Goal: Check status: Check status

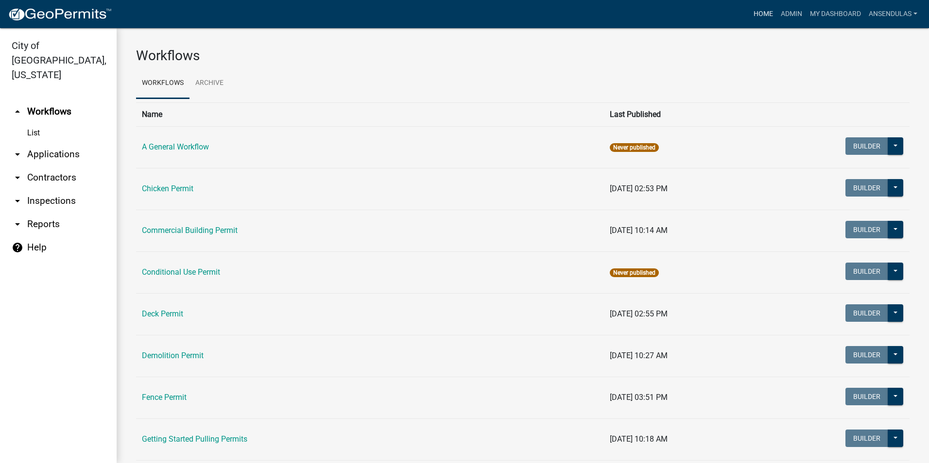
click at [757, 14] on link "Home" at bounding box center [763, 14] width 27 height 18
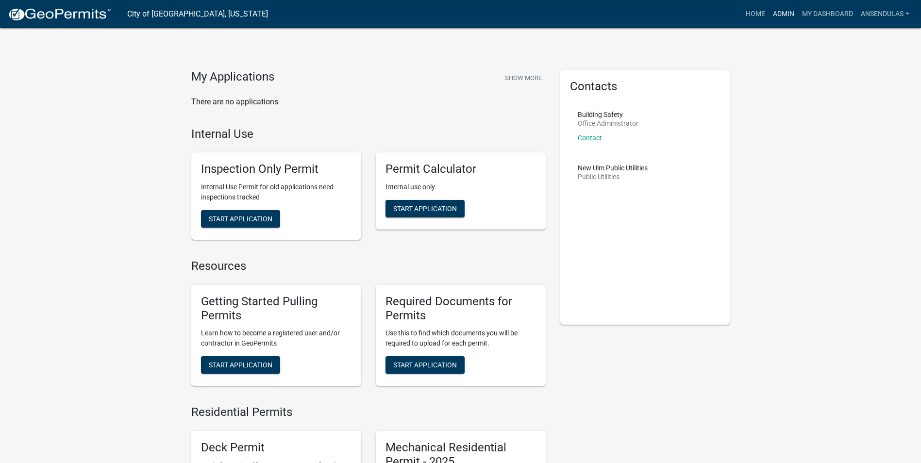
click at [784, 12] on link "Admin" at bounding box center [783, 14] width 29 height 18
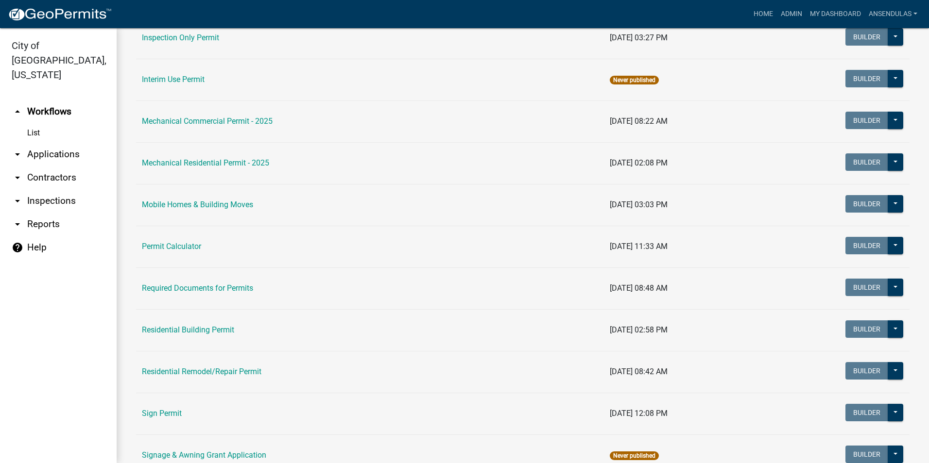
scroll to position [486, 0]
click at [226, 329] on link "Residential Building Permit" at bounding box center [188, 329] width 92 height 9
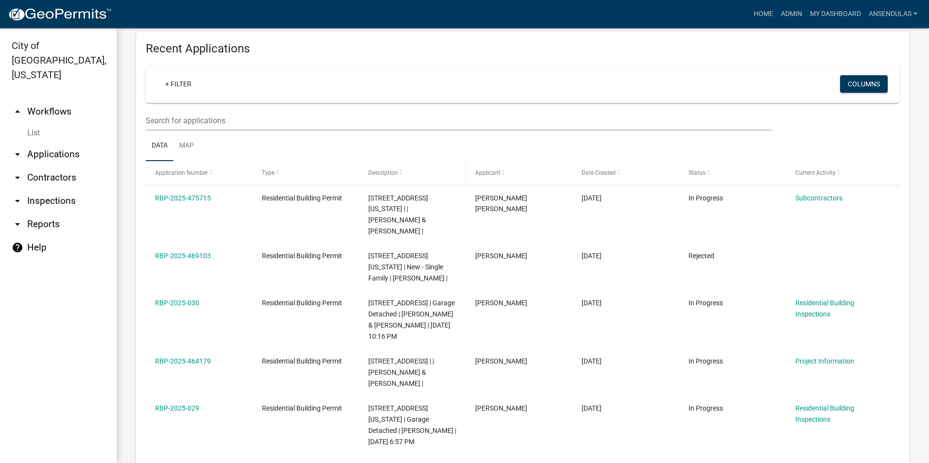
scroll to position [437, 0]
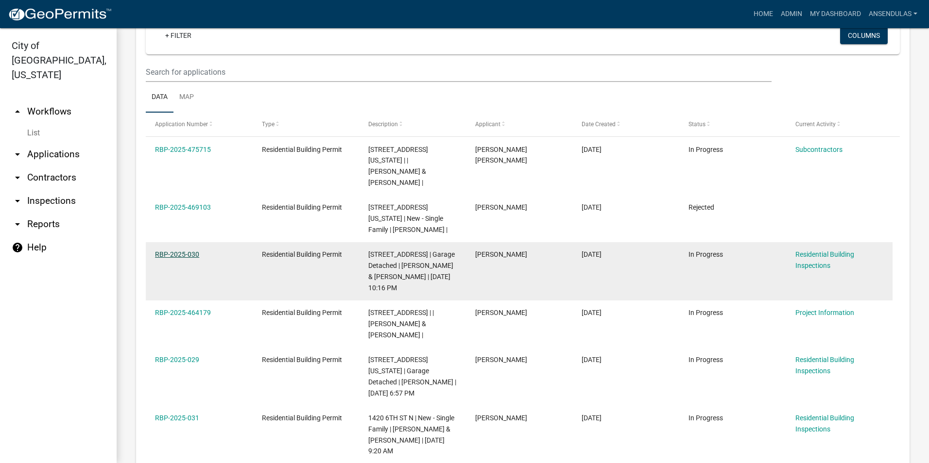
click at [190, 251] on link "RBP-2025-030" at bounding box center [177, 255] width 44 height 8
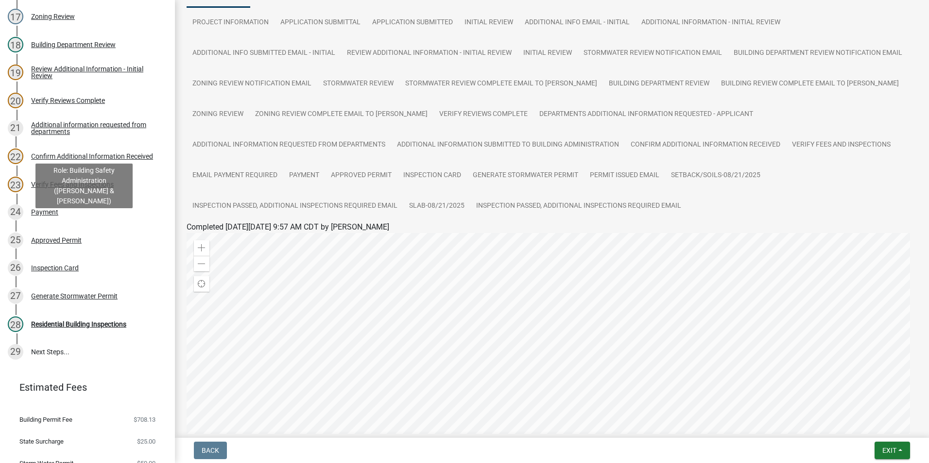
scroll to position [583, 0]
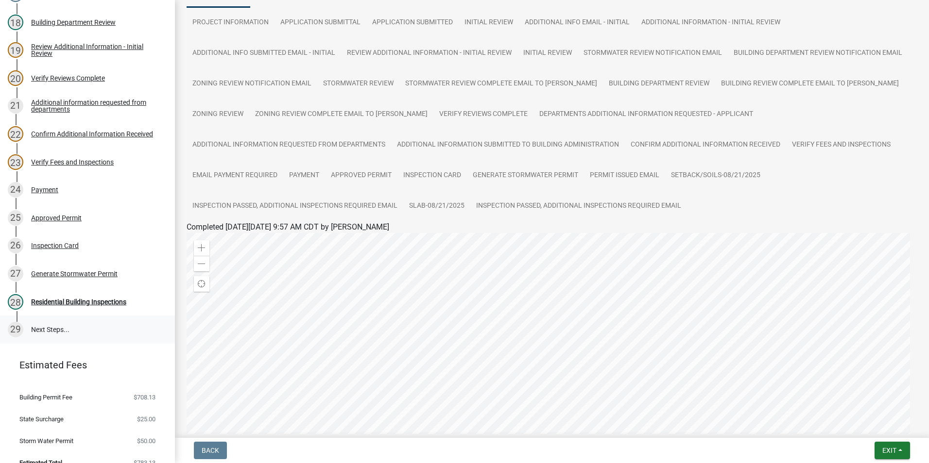
click at [63, 324] on link "29 Next Steps..." at bounding box center [87, 330] width 175 height 28
click at [59, 329] on link "29 Next Steps..." at bounding box center [87, 330] width 175 height 28
click at [665, 172] on link "Setback/Soils-08/21/2025" at bounding box center [715, 175] width 101 height 31
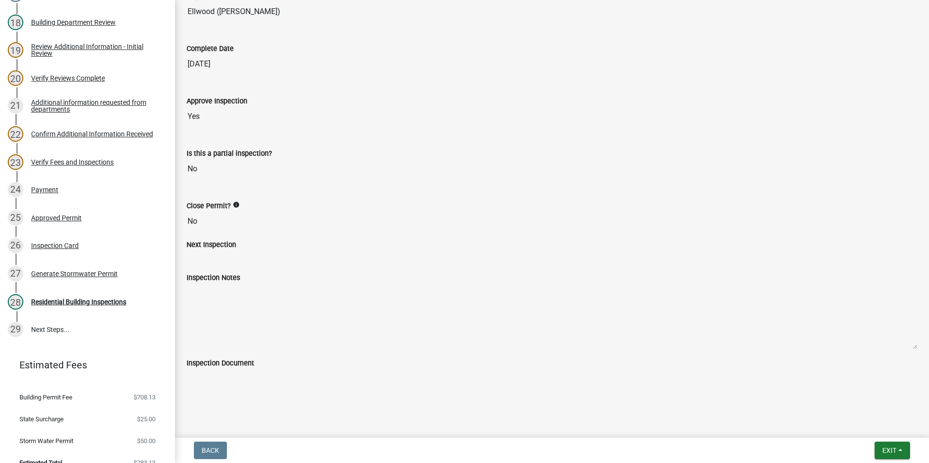
scroll to position [119, 0]
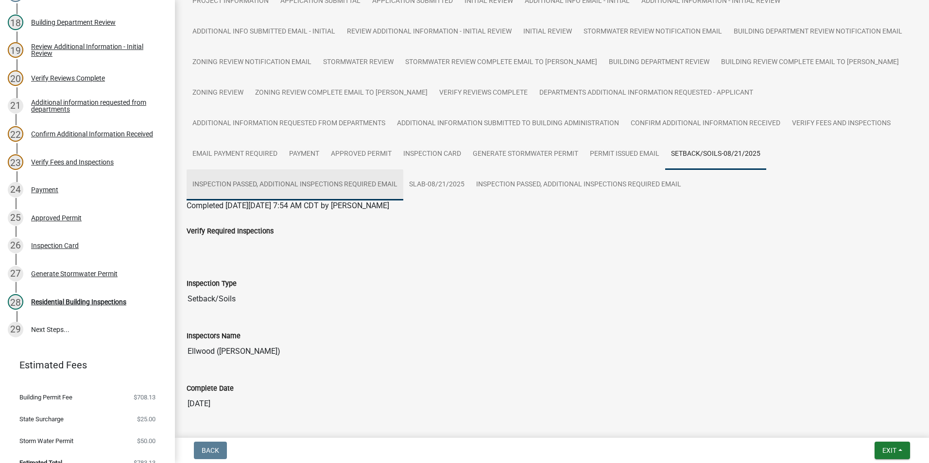
click at [403, 170] on link "Inspection Passed, Additional Inspections Required Email" at bounding box center [295, 185] width 217 height 31
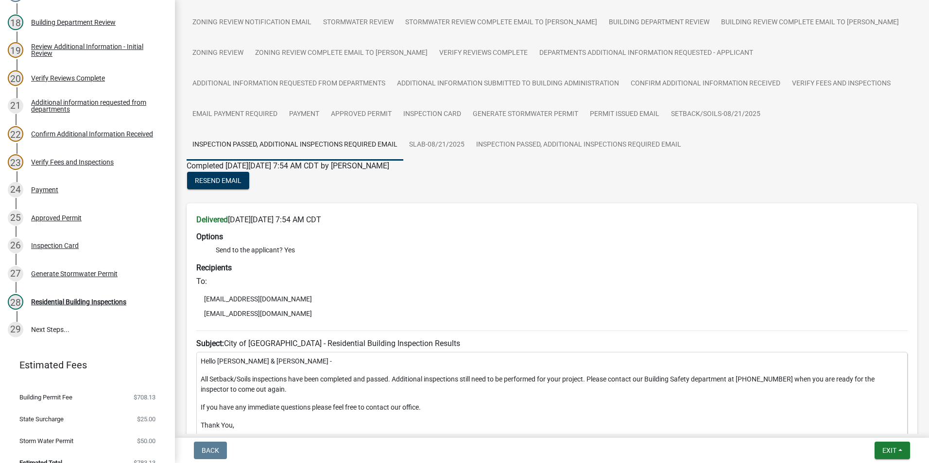
scroll to position [147, 0]
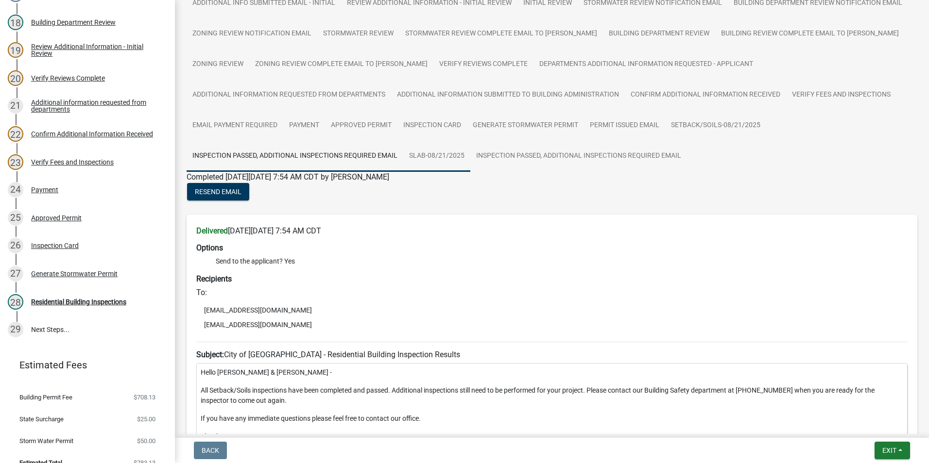
click at [470, 141] on link "Slab-08/21/2025" at bounding box center [436, 156] width 67 height 31
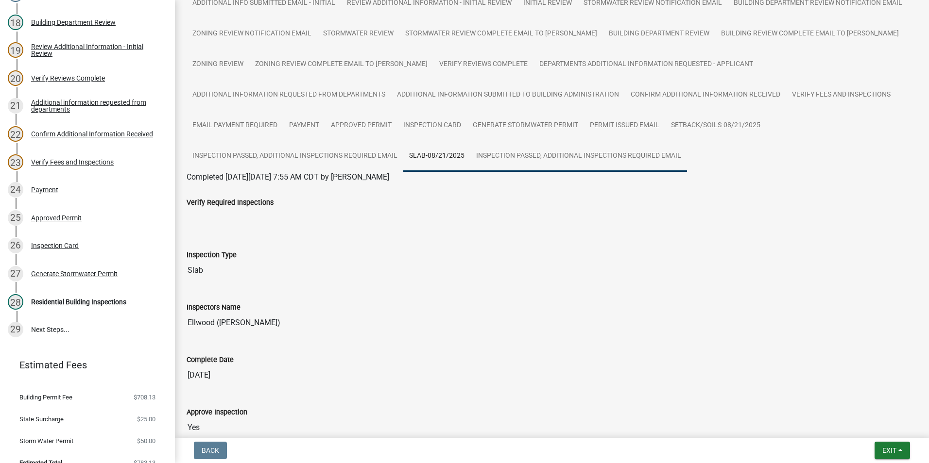
click at [470, 157] on link "Inspection Passed, Additional Inspections Required Email" at bounding box center [578, 156] width 217 height 31
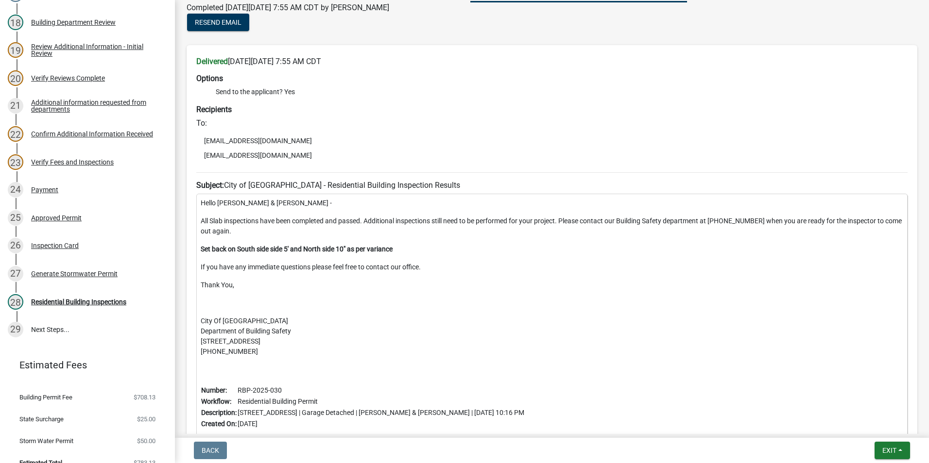
scroll to position [408, 0]
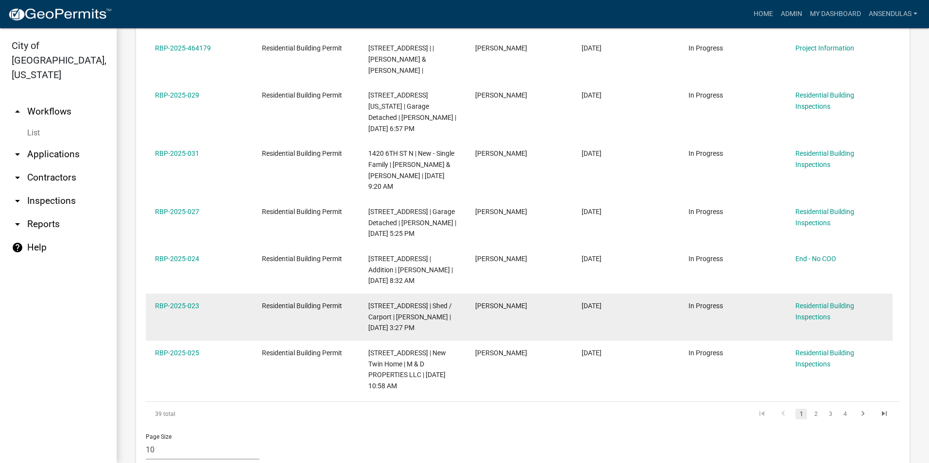
scroll to position [724, 0]
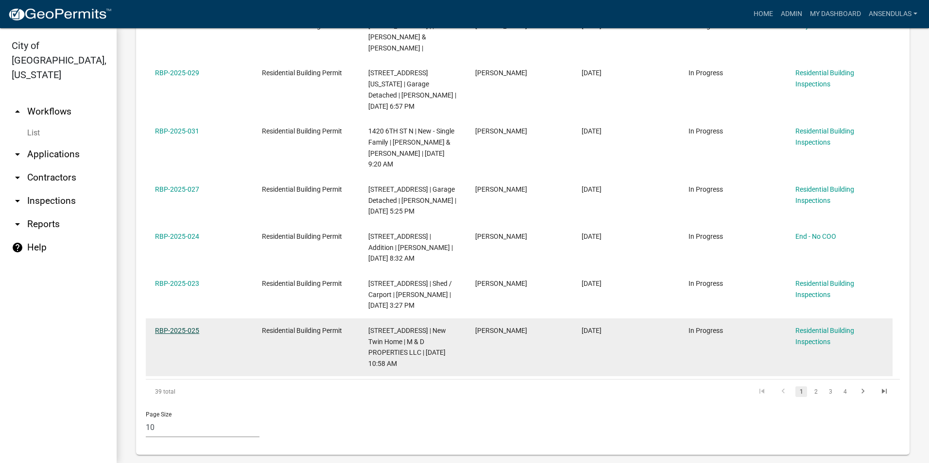
click at [186, 327] on link "RBP-2025-025" at bounding box center [177, 331] width 44 height 8
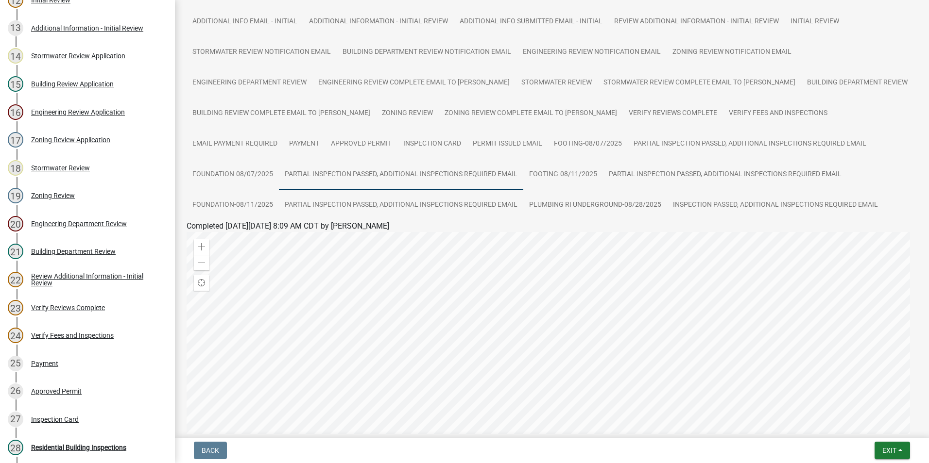
scroll to position [80, 0]
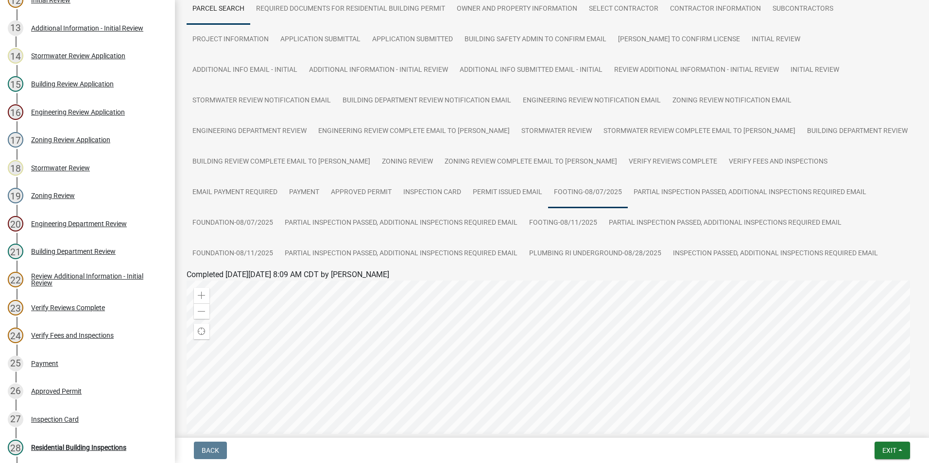
click at [548, 194] on link "Footing-08/07/2025" at bounding box center [588, 192] width 80 height 31
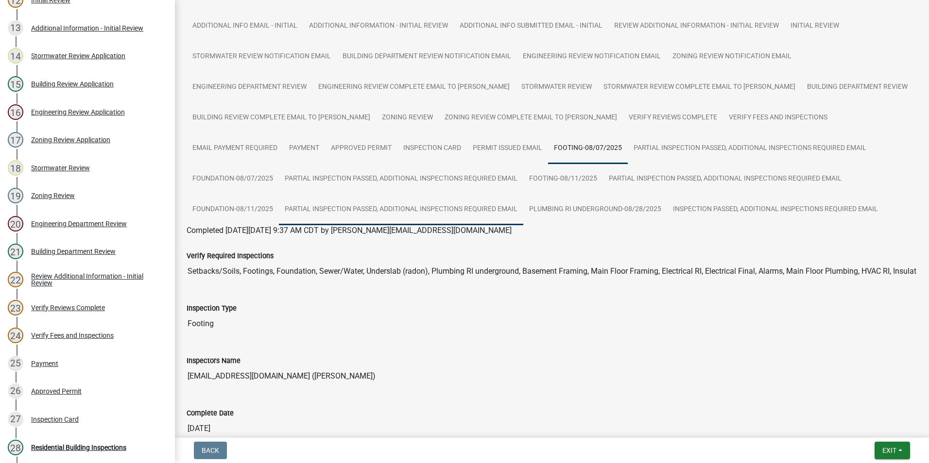
scroll to position [99, 0]
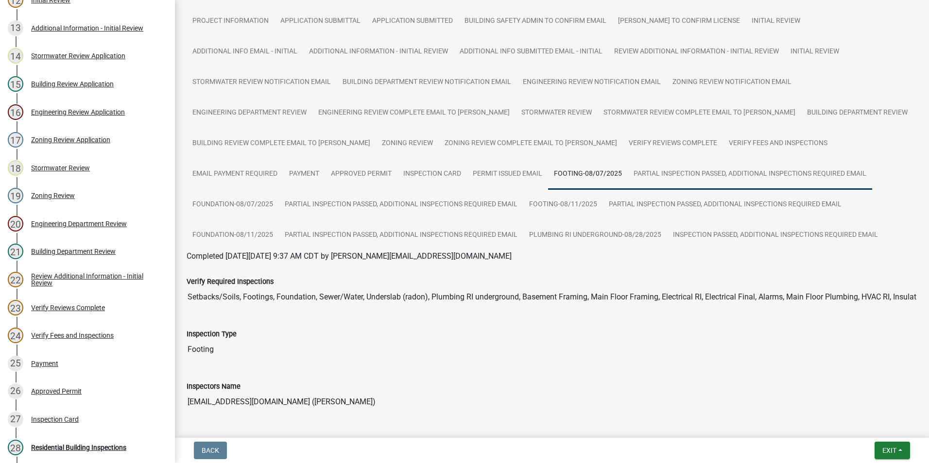
click at [628, 169] on link "Partial Inspection Passed, Additional Inspections Required Email" at bounding box center [750, 174] width 244 height 31
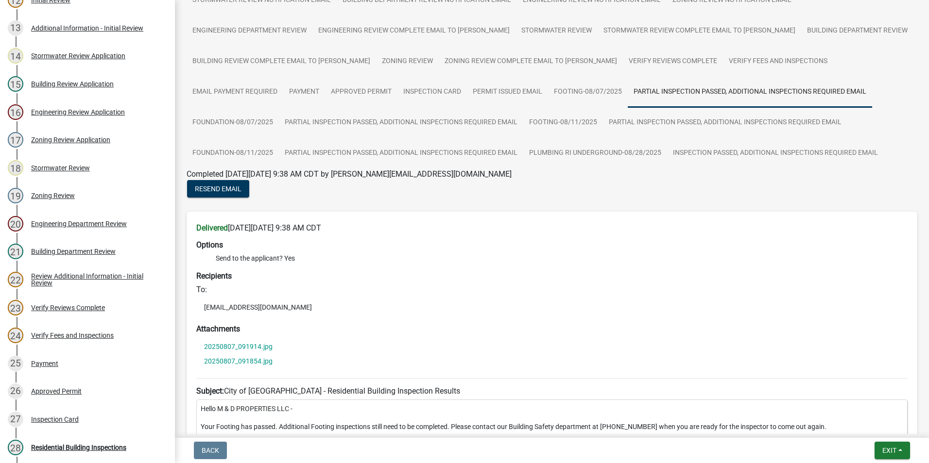
scroll to position [158, 0]
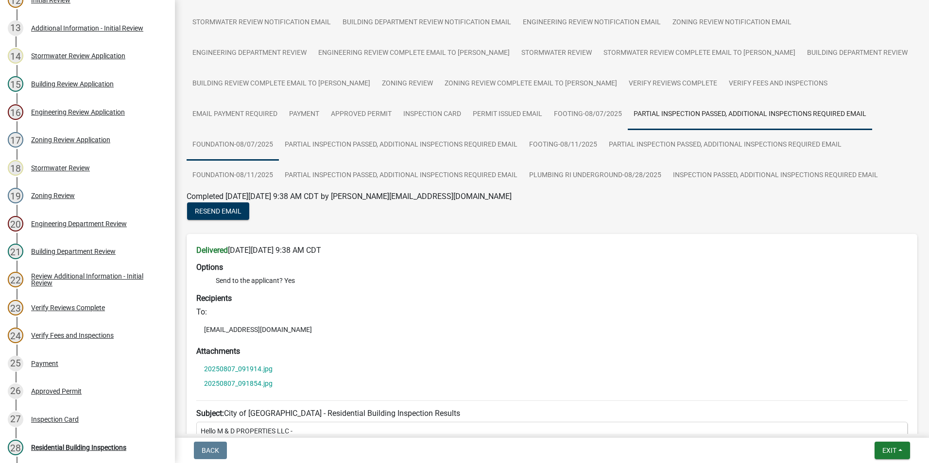
click at [279, 130] on link "Foundation-08/07/2025" at bounding box center [233, 145] width 92 height 31
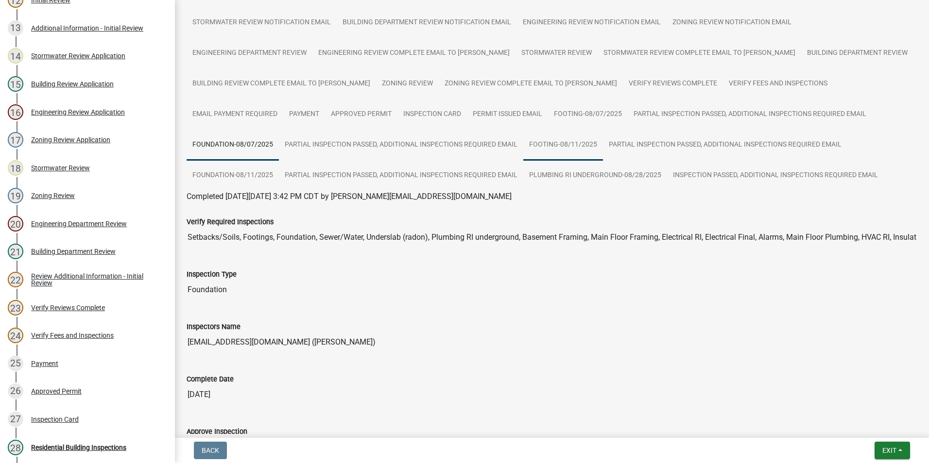
click at [523, 151] on link "Footing-08/11/2025" at bounding box center [563, 145] width 80 height 31
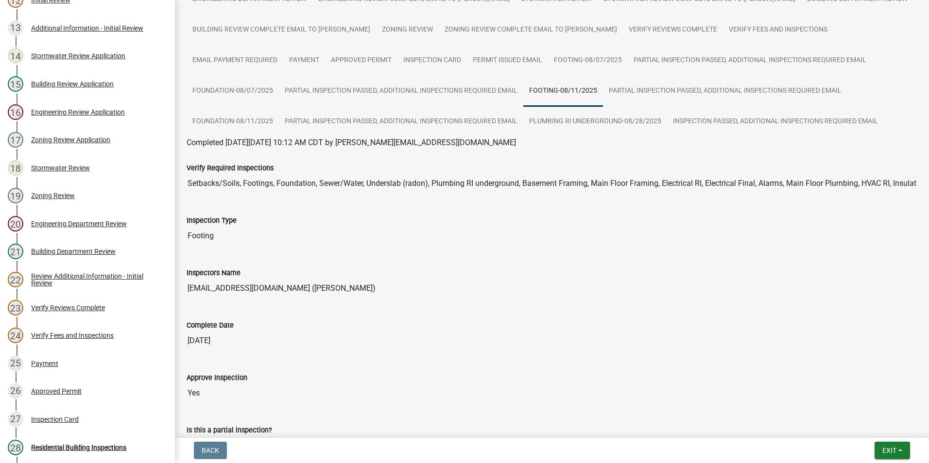
scroll to position [198, 0]
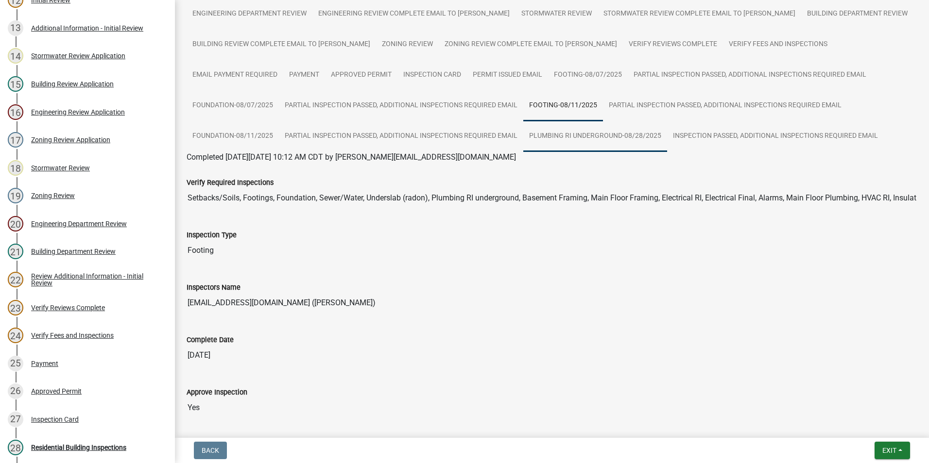
click at [523, 136] on link "Plumbing RI Underground-08/28/2025" at bounding box center [595, 136] width 144 height 31
click at [405, 133] on link "Partial Inspection Passed, Additional Inspections Required Email" at bounding box center [401, 136] width 244 height 31
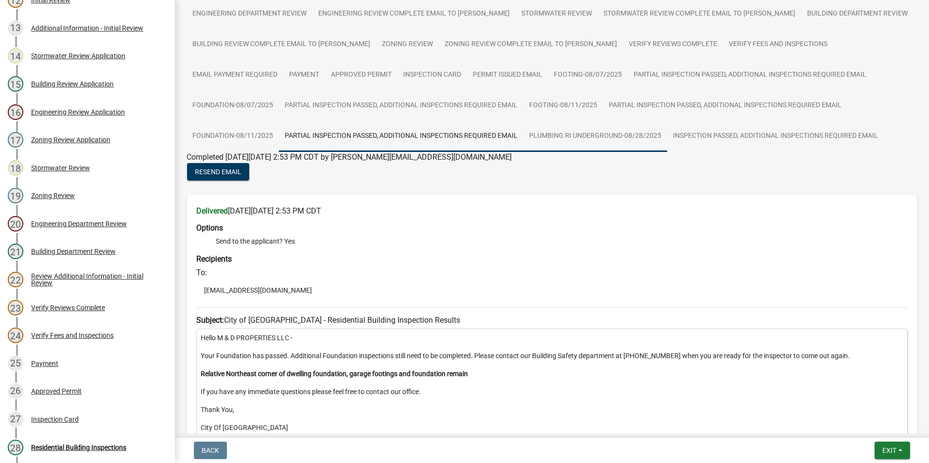
click at [523, 134] on link "Plumbing RI Underground-08/28/2025" at bounding box center [595, 136] width 144 height 31
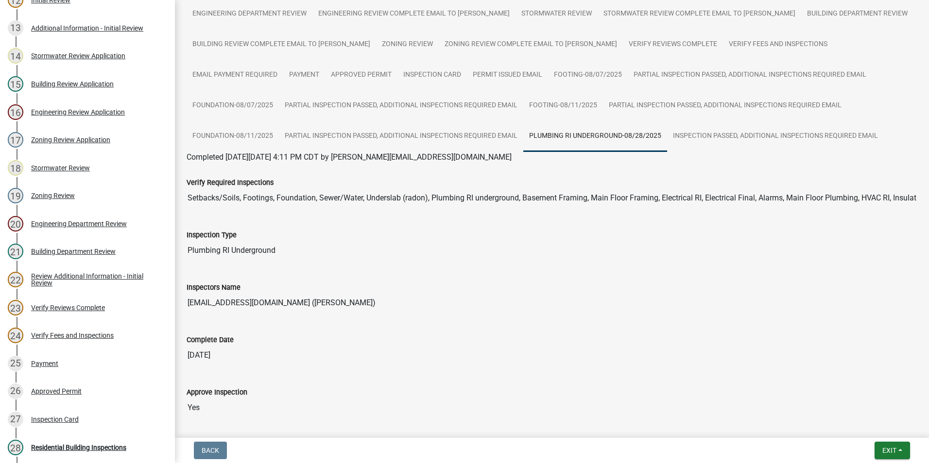
scroll to position [149, 0]
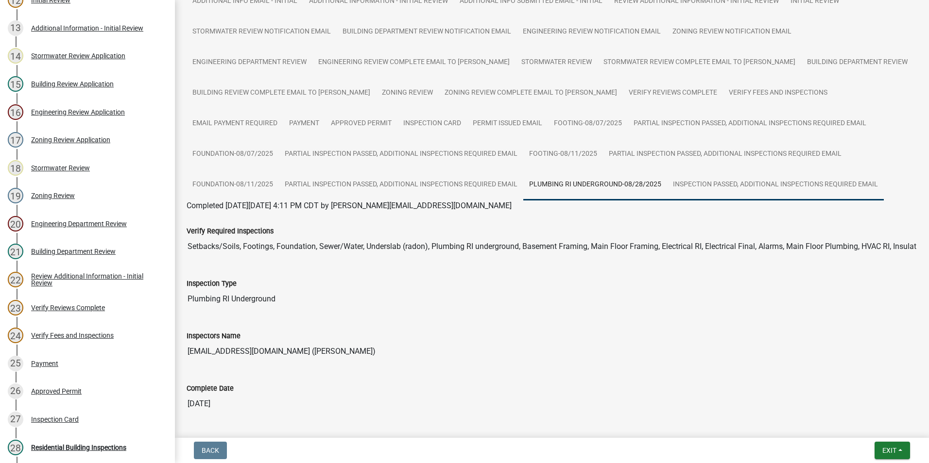
click at [667, 187] on link "Inspection Passed, Additional Inspections Required Email" at bounding box center [775, 185] width 217 height 31
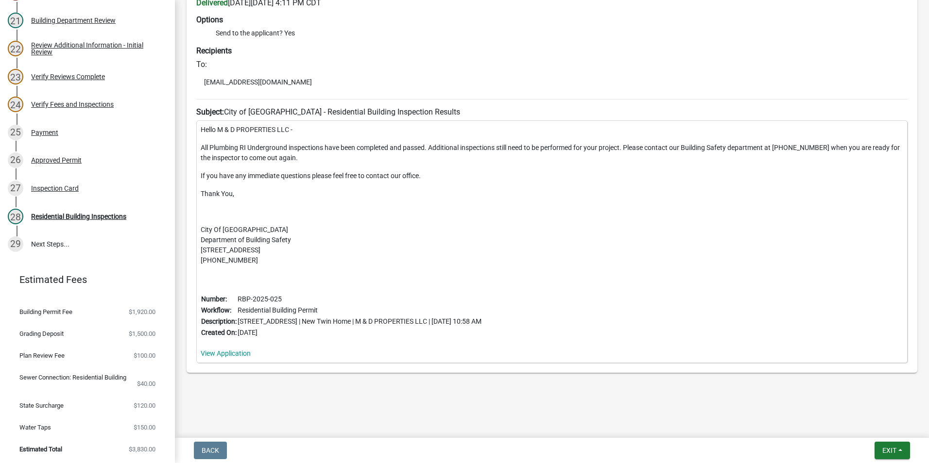
scroll to position [669, 0]
click at [88, 186] on div "27 Inspection Card" at bounding box center [84, 188] width 152 height 16
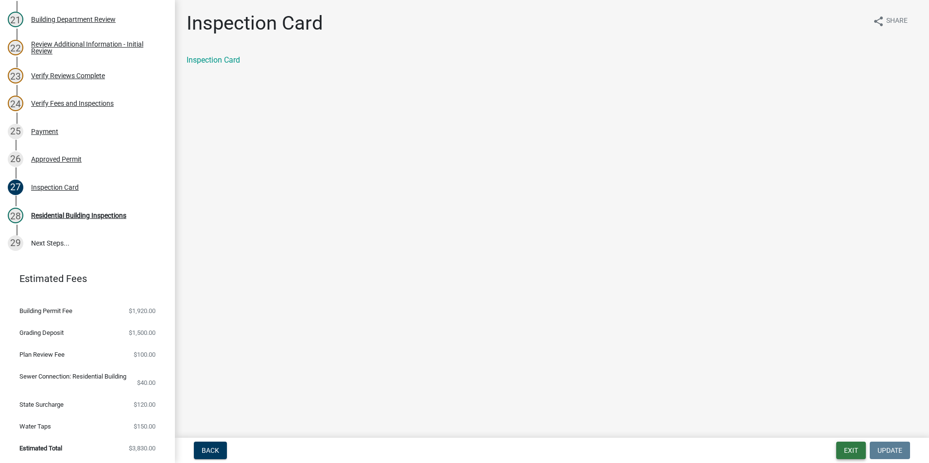
click at [846, 450] on button "Exit" at bounding box center [851, 450] width 30 height 17
